Goal: Task Accomplishment & Management: Use online tool/utility

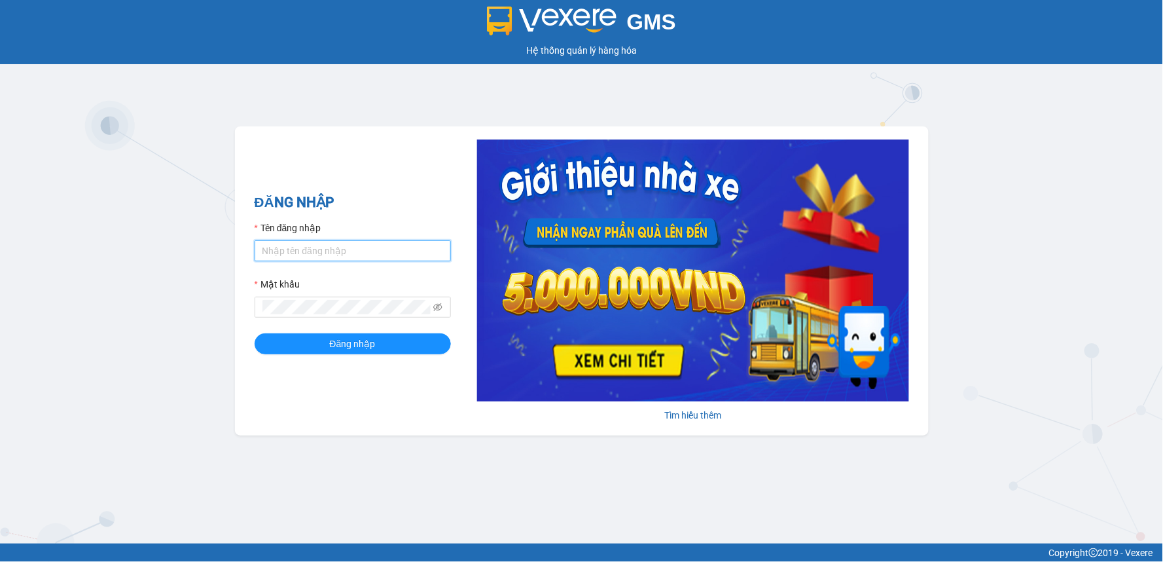
type input "[PERSON_NAME].[PERSON_NAME]"
click at [330, 251] on input "[PERSON_NAME].[PERSON_NAME]" at bounding box center [353, 250] width 196 height 21
type input "kienbinh.minhtam"
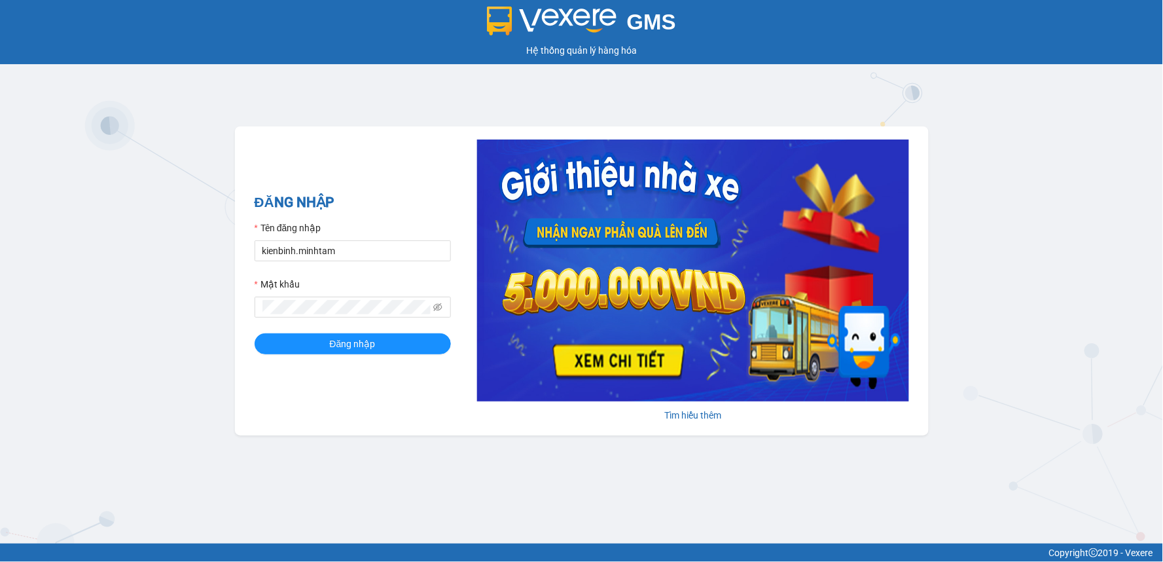
click at [308, 301] on div "Mật khẩu" at bounding box center [353, 297] width 196 height 41
click at [255, 333] on button "Đăng nhập" at bounding box center [353, 343] width 196 height 21
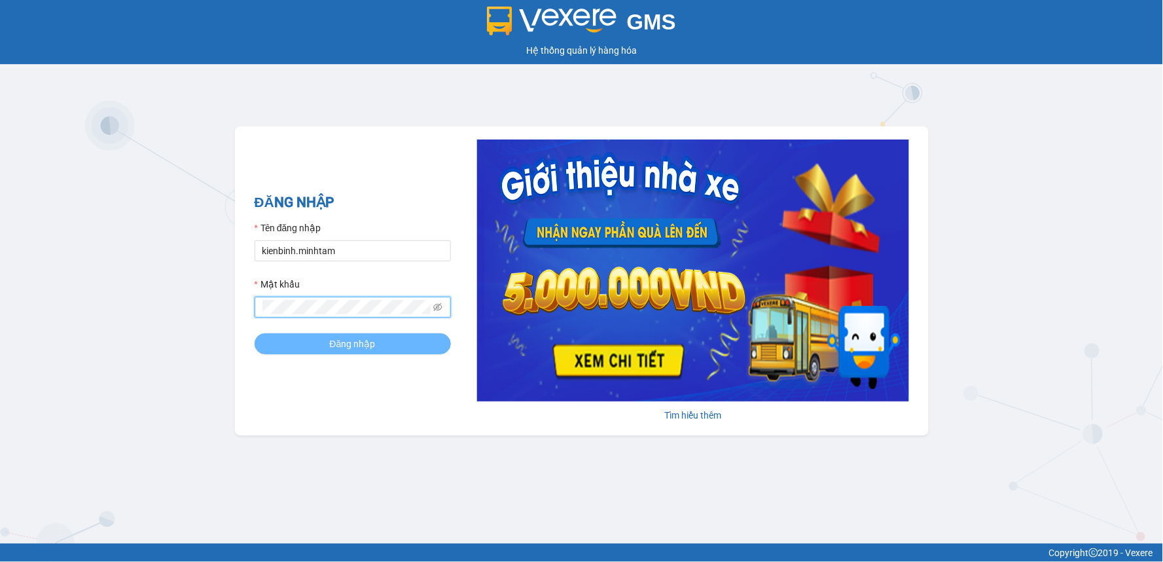
click at [255, 333] on button "Đăng nhập" at bounding box center [353, 343] width 196 height 21
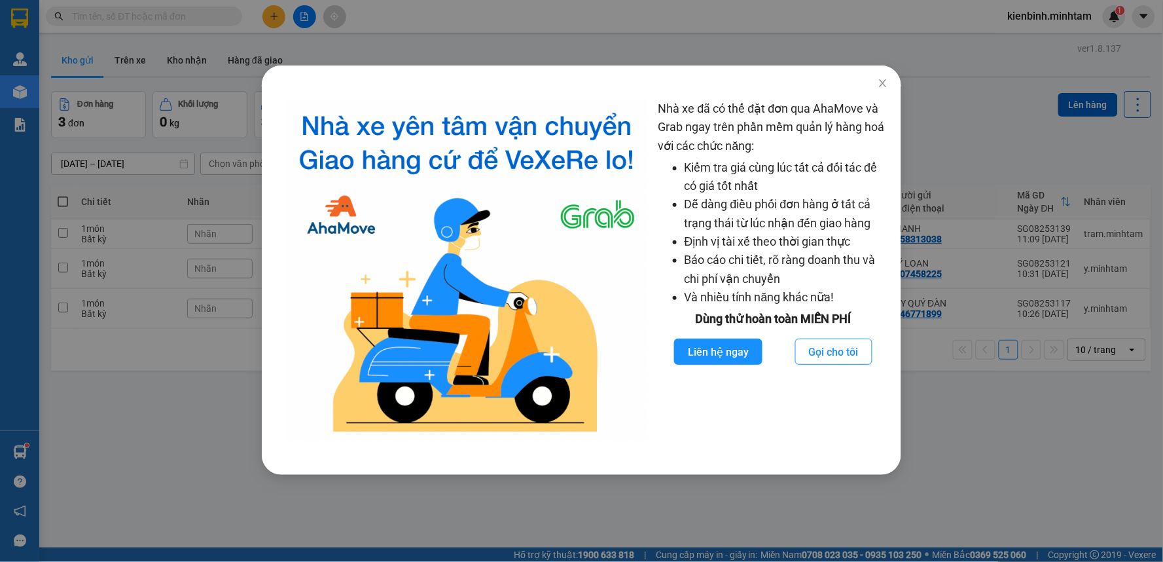
click at [952, 391] on div "Nhà xe đã có thể đặt đơn qua AhaMove và Grab ngay trên phần mềm quản lý hàng ho…" at bounding box center [581, 281] width 1163 height 562
